Goal: Go to known website

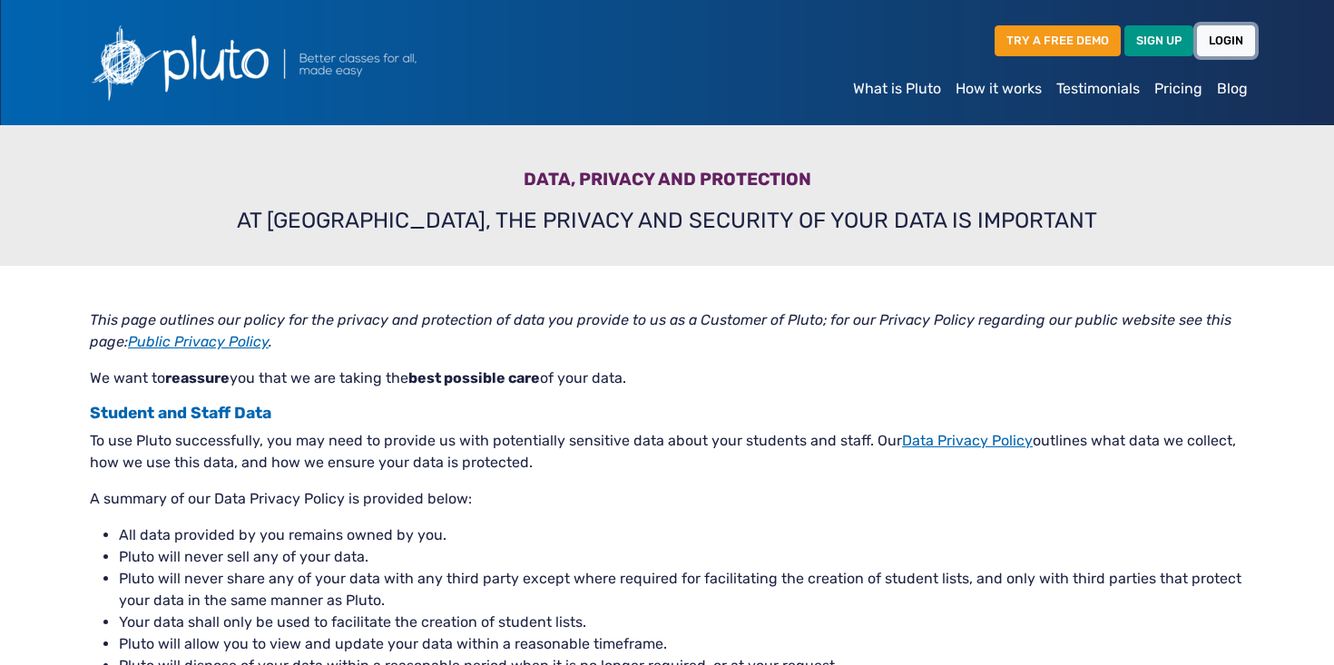
click at [1213, 42] on link "LOGIN" at bounding box center [1226, 40] width 58 height 30
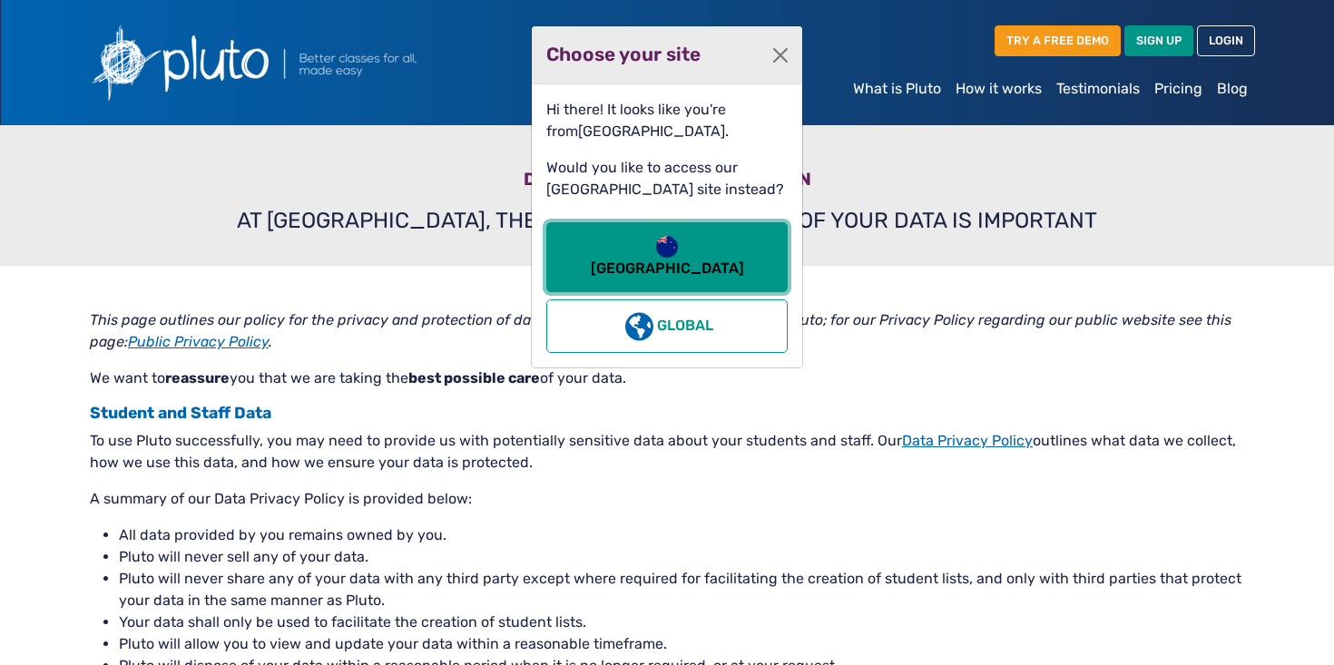
click at [750, 239] on button "[GEOGRAPHIC_DATA]" at bounding box center [666, 257] width 241 height 70
click at [697, 264] on button "[GEOGRAPHIC_DATA]" at bounding box center [666, 257] width 241 height 70
